Goal: Information Seeking & Learning: Learn about a topic

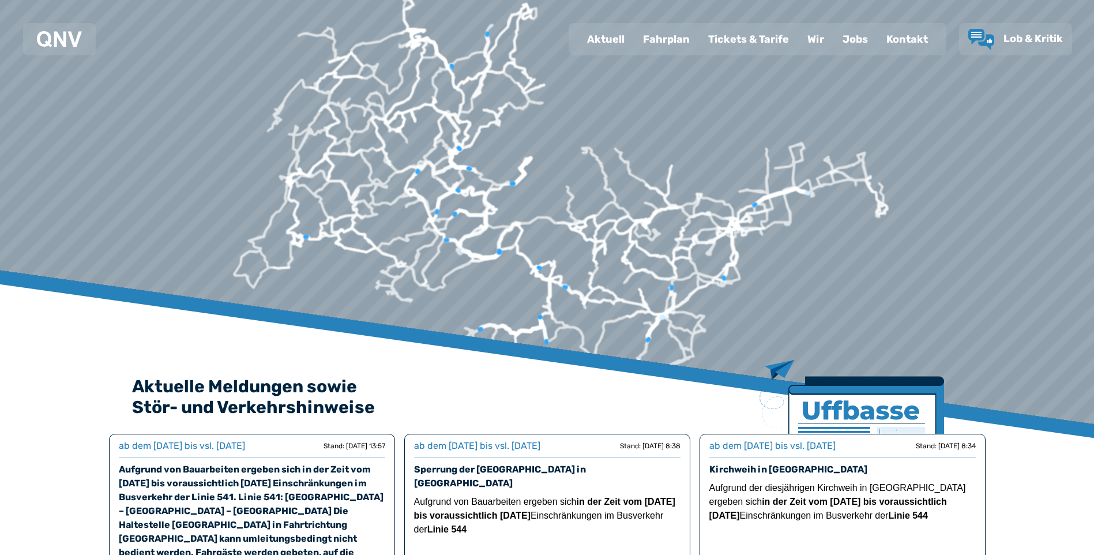
click at [774, 201] on div at bounding box center [553, 7] width 1852 height 1140
click at [671, 37] on div "Fahrplan" at bounding box center [666, 39] width 65 height 30
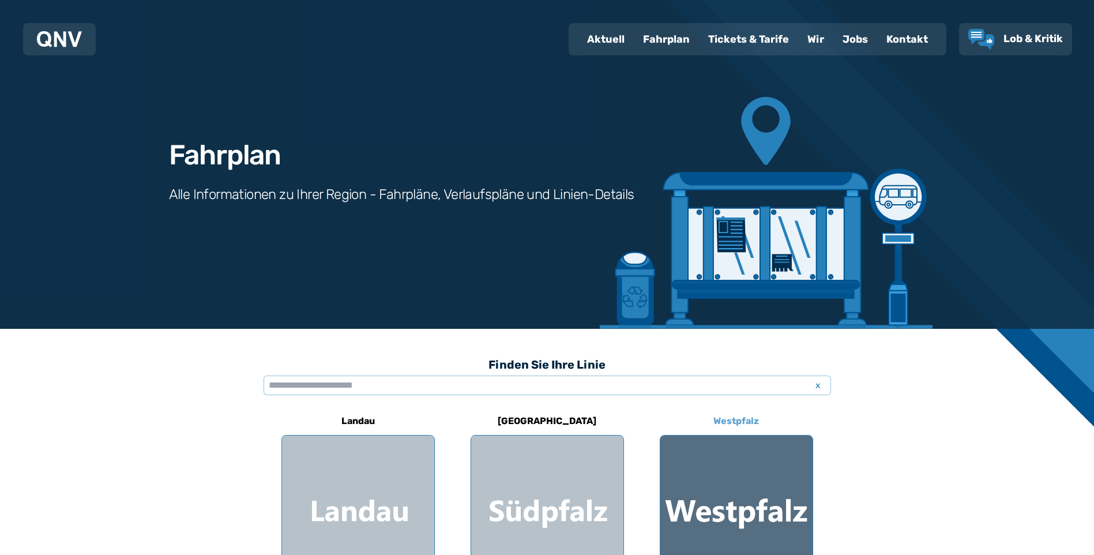
click at [726, 508] on div at bounding box center [736, 511] width 152 height 152
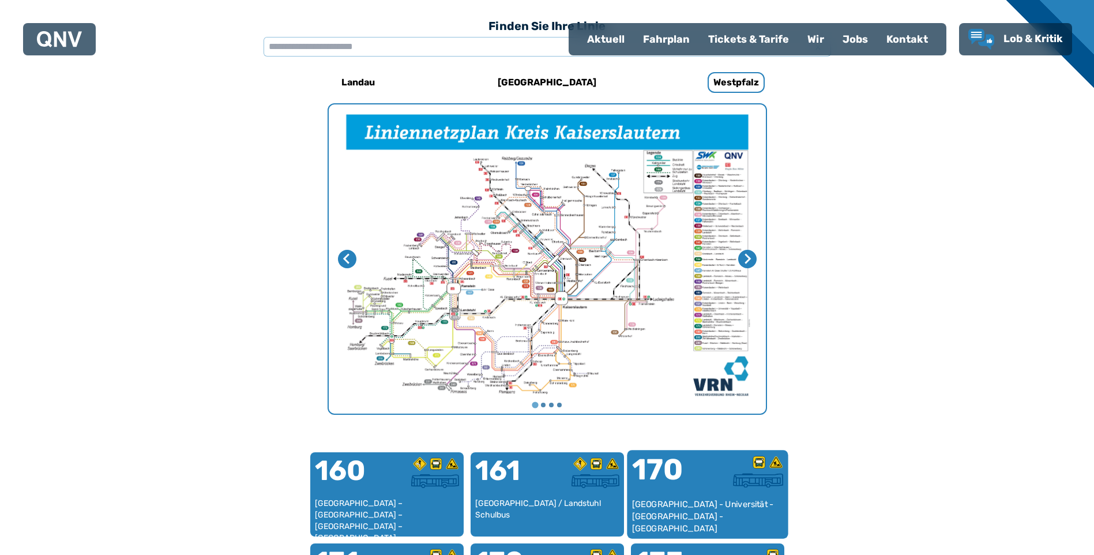
scroll to position [355, 0]
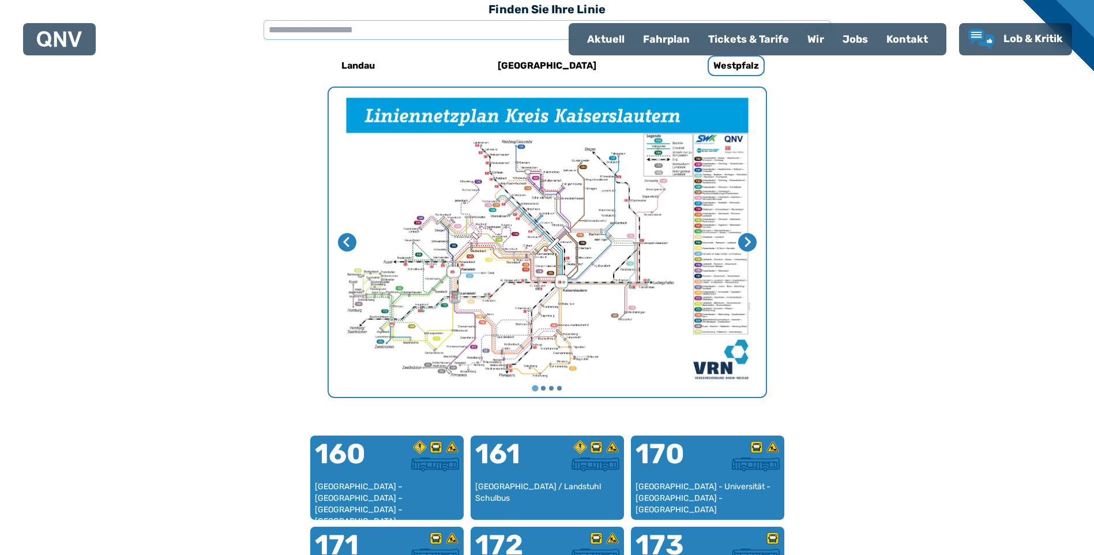
drag, startPoint x: 602, startPoint y: 270, endPoint x: 563, endPoint y: 230, distance: 55.5
click at [563, 230] on img "1 von 4" at bounding box center [547, 242] width 437 height 309
click at [542, 386] on button "Gehe zu Seite 2" at bounding box center [543, 388] width 5 height 5
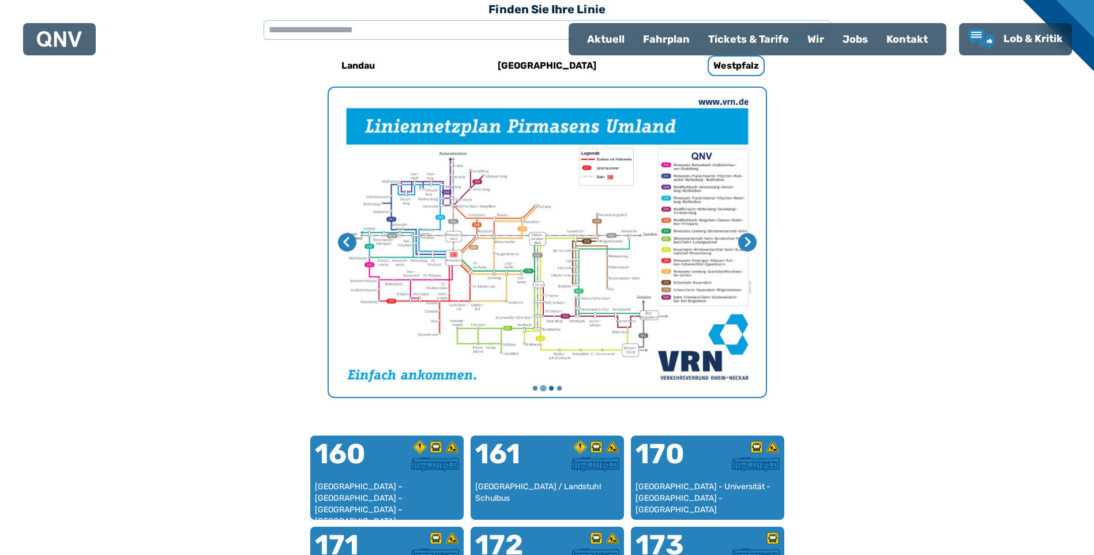
click at [550, 388] on button "Gehe zu Seite 3" at bounding box center [551, 388] width 5 height 5
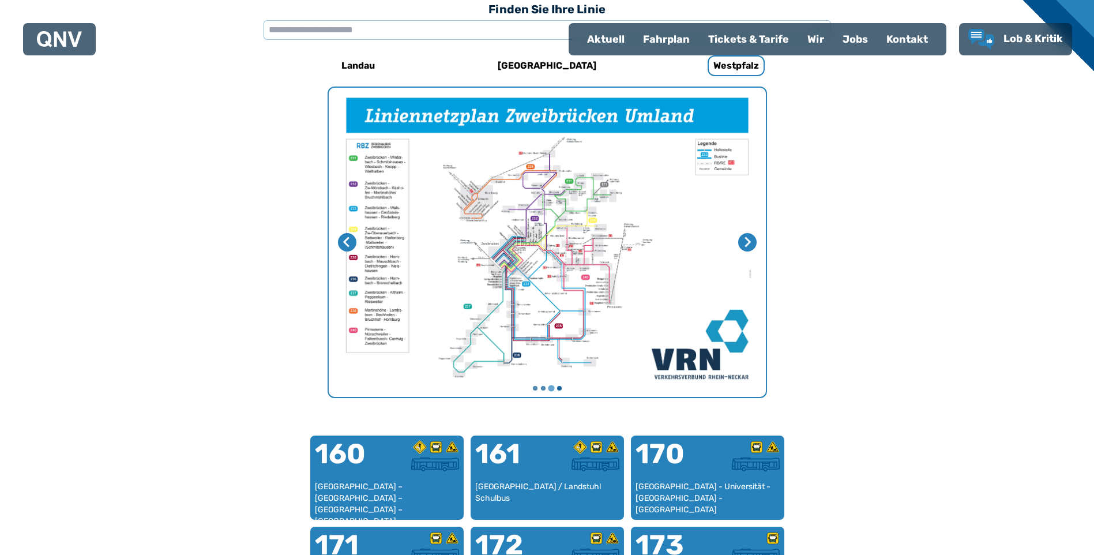
click at [559, 387] on button "Gehe zu Seite 4" at bounding box center [559, 388] width 5 height 5
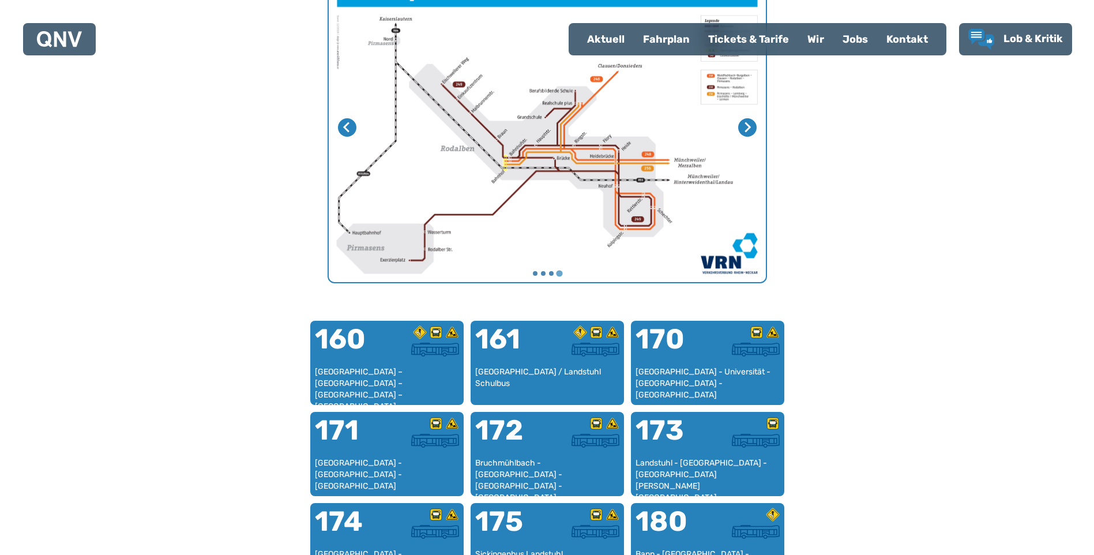
scroll to position [471, 0]
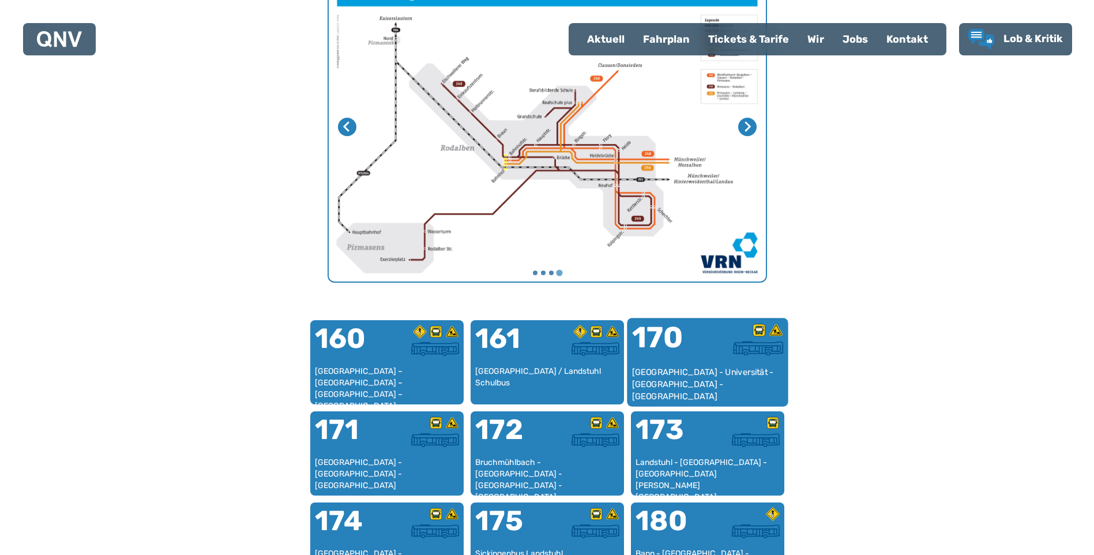
click at [697, 355] on div "170" at bounding box center [670, 344] width 76 height 43
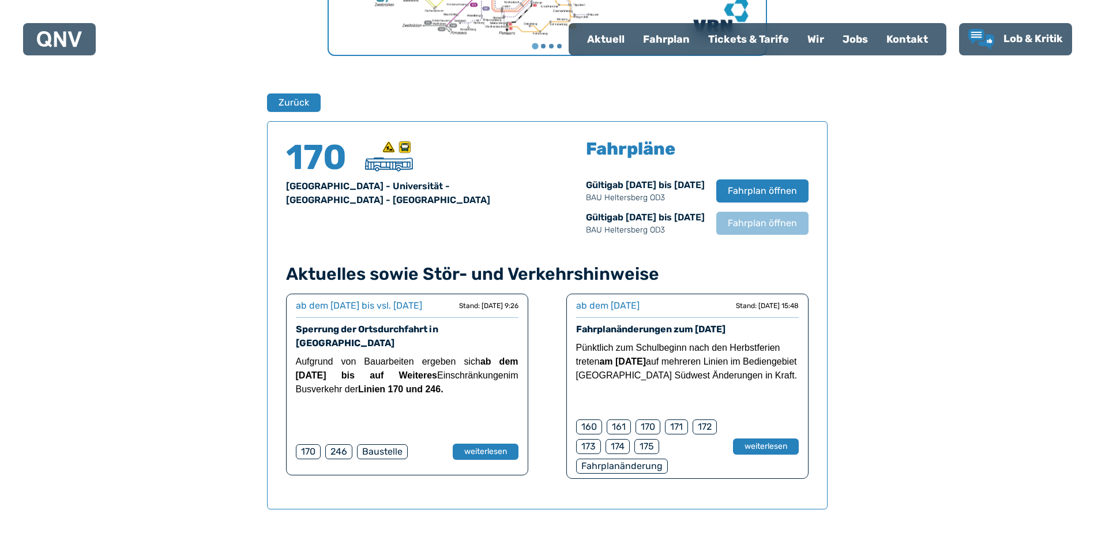
scroll to position [760, 0]
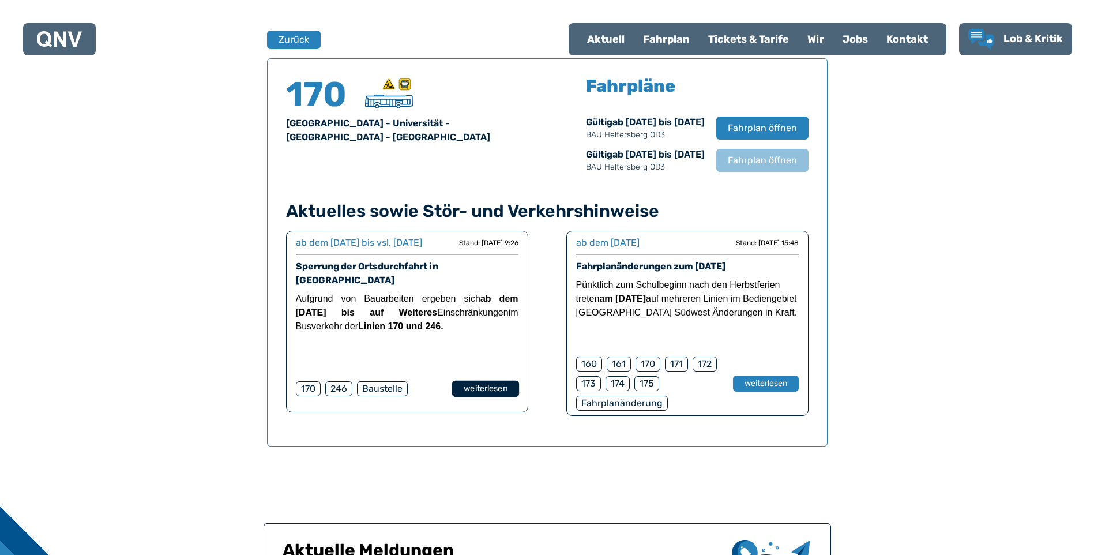
click at [488, 389] on button "weiterlesen" at bounding box center [485, 389] width 67 height 17
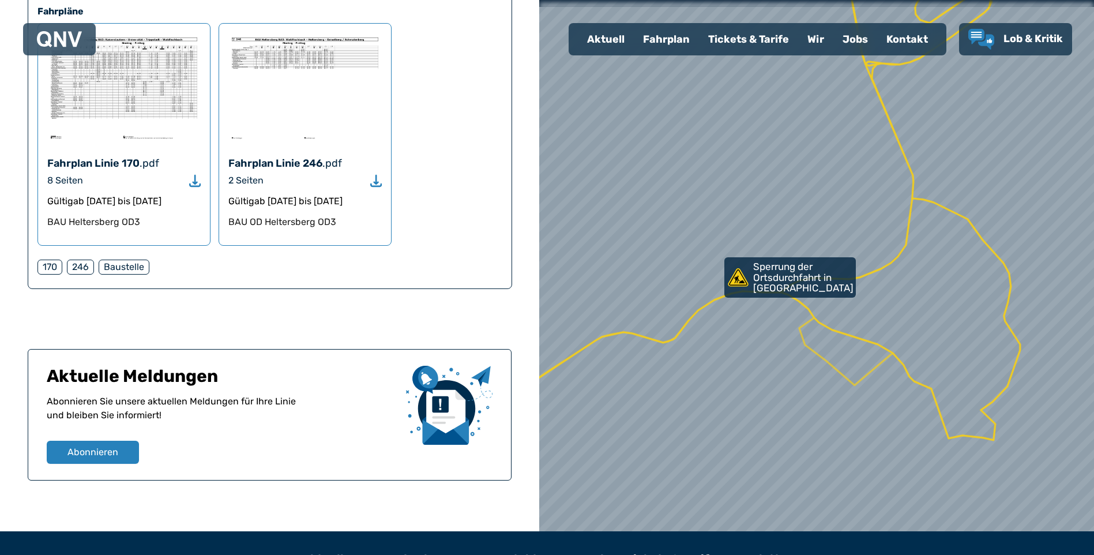
scroll to position [461, 0]
